Goal: Check status

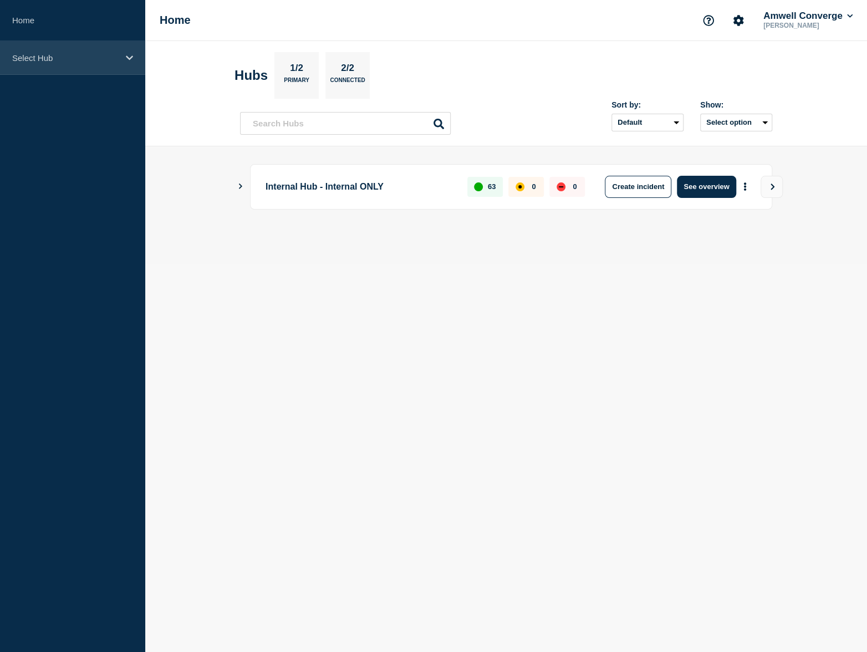
click at [52, 61] on p "Select Hub" at bounding box center [65, 57] width 106 height 9
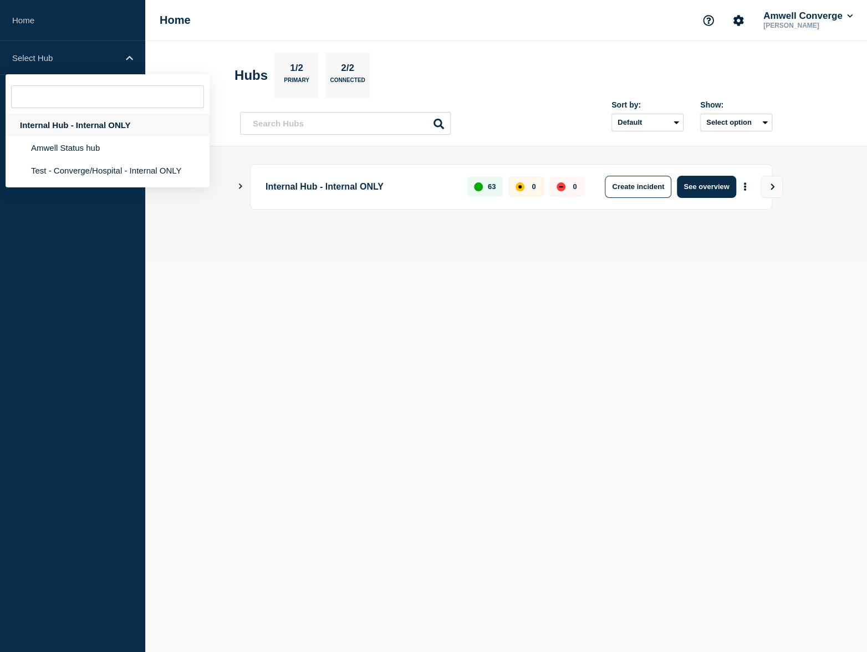
click at [78, 136] on div "Internal Hub - Internal ONLY" at bounding box center [108, 125] width 204 height 23
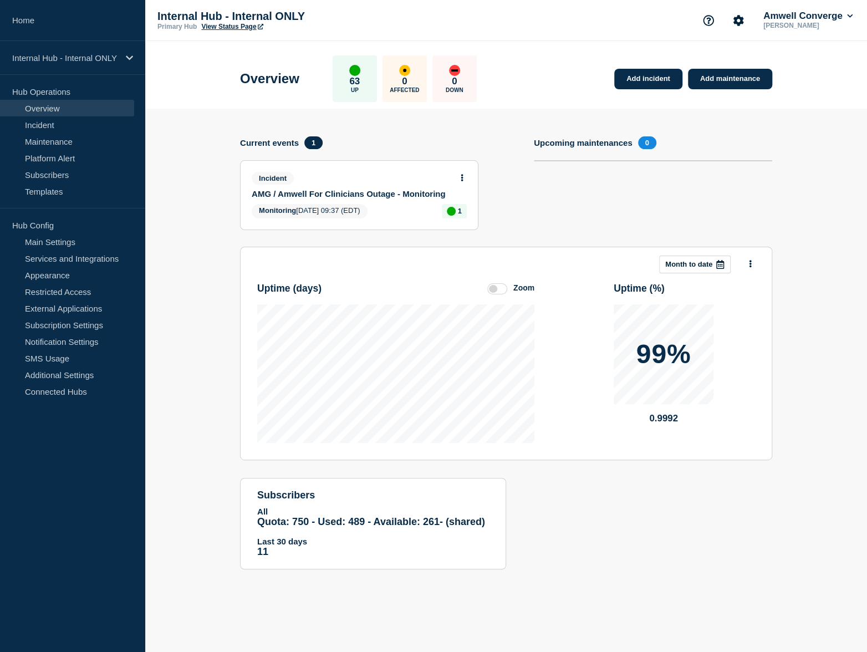
click at [354, 199] on link "AMG / Amwell For Clinicians Outage - Monitoring" at bounding box center [352, 193] width 200 height 9
